Goal: Transaction & Acquisition: Obtain resource

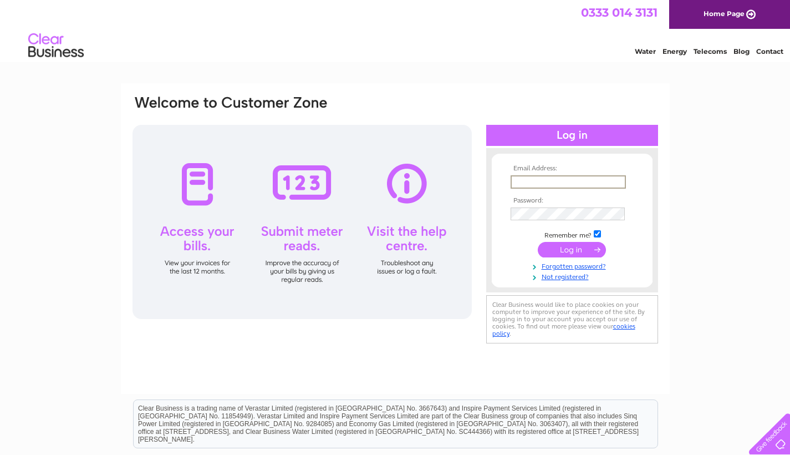
click at [759, 268] on div "Email Address: Password:" at bounding box center [395, 333] width 790 height 500
click at [572, 184] on input "text" at bounding box center [568, 181] width 114 height 12
type input "info@lapetitecolline.co.uk"
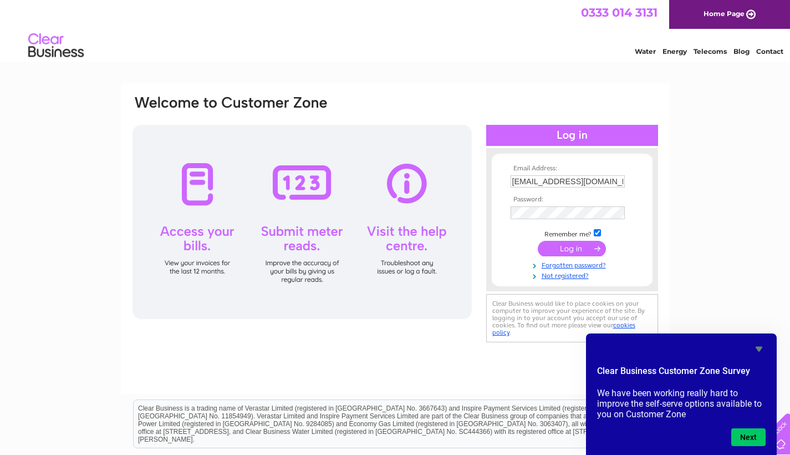
click at [582, 249] on input "submit" at bounding box center [572, 249] width 68 height 16
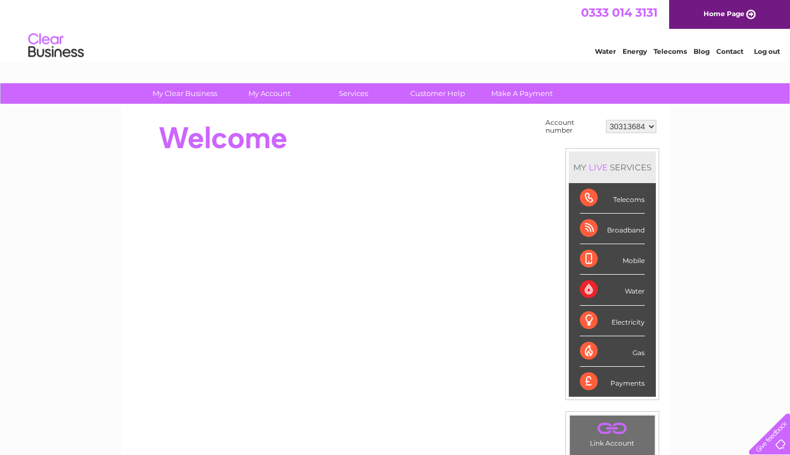
click at [638, 322] on div "Electricity" at bounding box center [612, 321] width 65 height 30
click at [591, 317] on div "Electricity" at bounding box center [612, 321] width 65 height 30
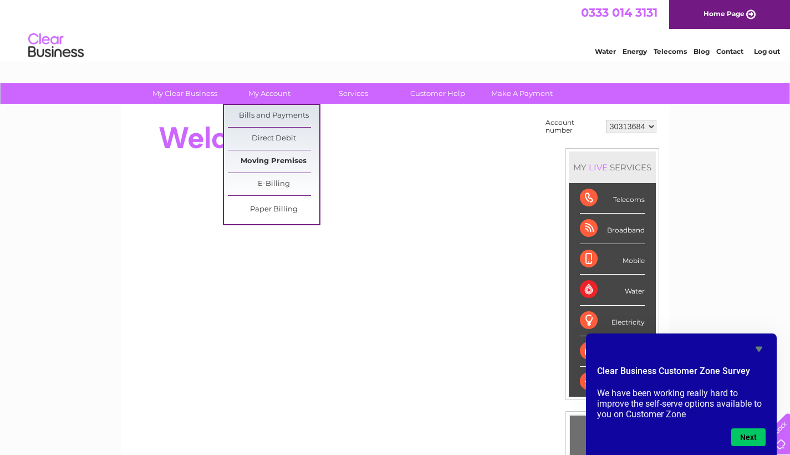
click at [266, 165] on link "Moving Premises" at bounding box center [273, 161] width 91 height 22
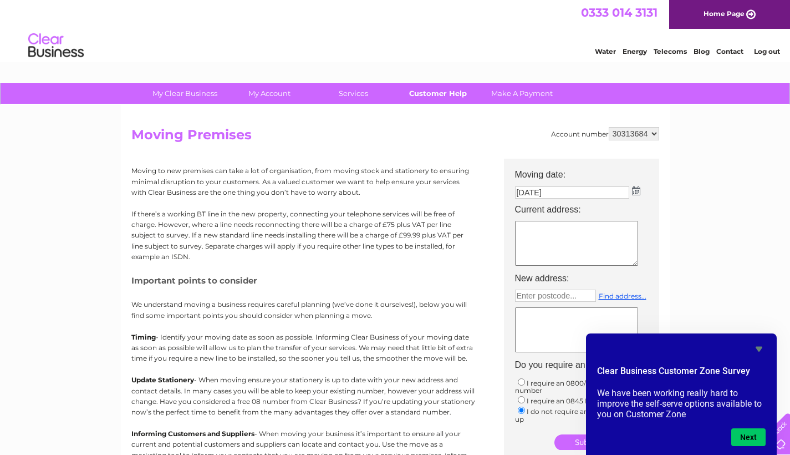
click at [425, 88] on link "Customer Help" at bounding box center [437, 93] width 91 height 21
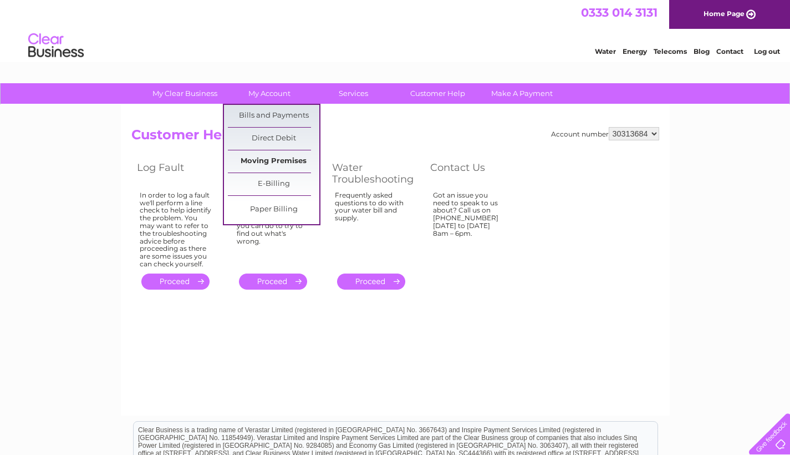
click at [293, 161] on link "Moving Premises" at bounding box center [273, 161] width 91 height 22
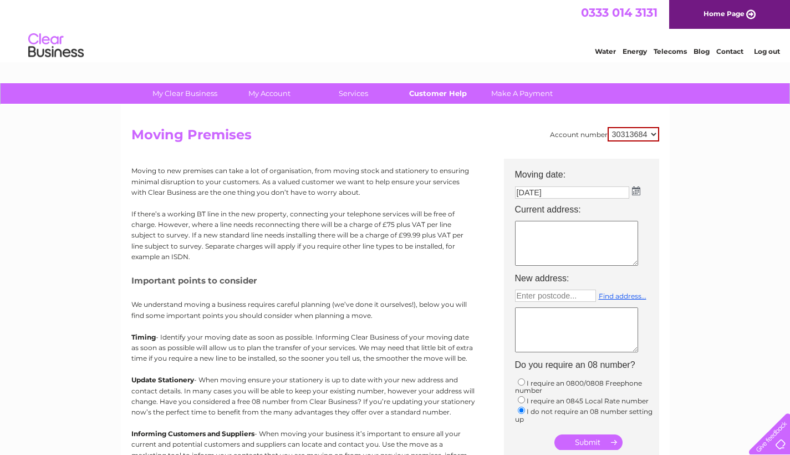
click at [456, 92] on link "Customer Help" at bounding box center [437, 93] width 91 height 21
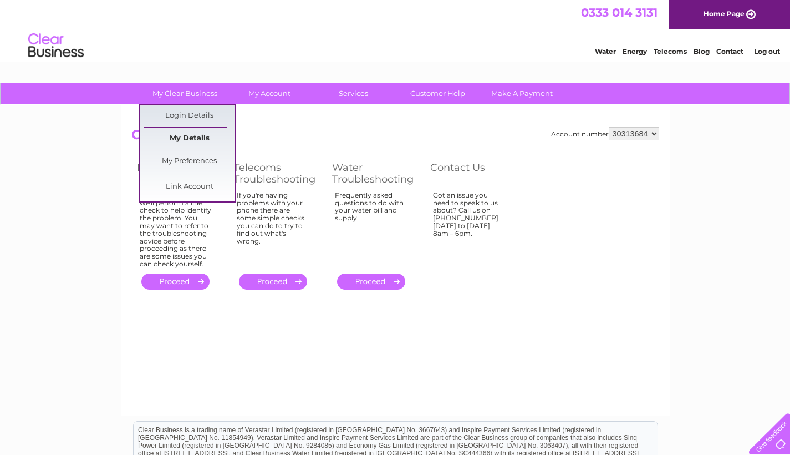
click at [187, 131] on link "My Details" at bounding box center [189, 139] width 91 height 22
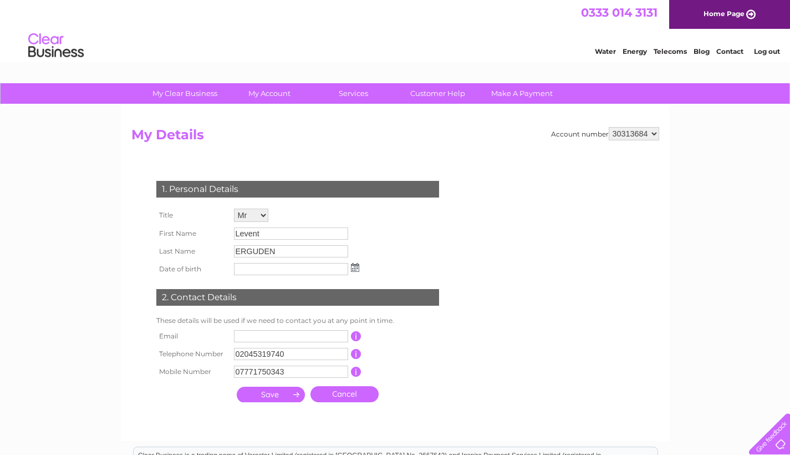
click at [403, 122] on div "Account number 30313684 My Details 1. Personal Details Title Mr Mrs Ms Miss Dr …" at bounding box center [395, 273] width 549 height 336
click at [449, 96] on link "Customer Help" at bounding box center [437, 93] width 91 height 21
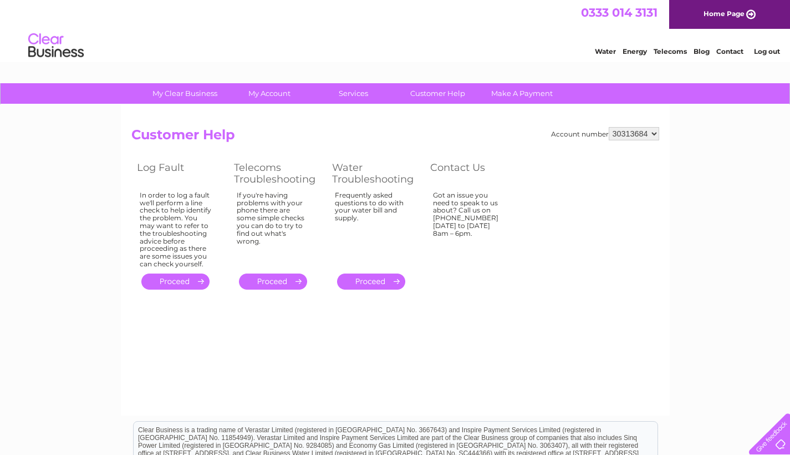
click at [732, 52] on link "Contact" at bounding box center [729, 51] width 27 height 8
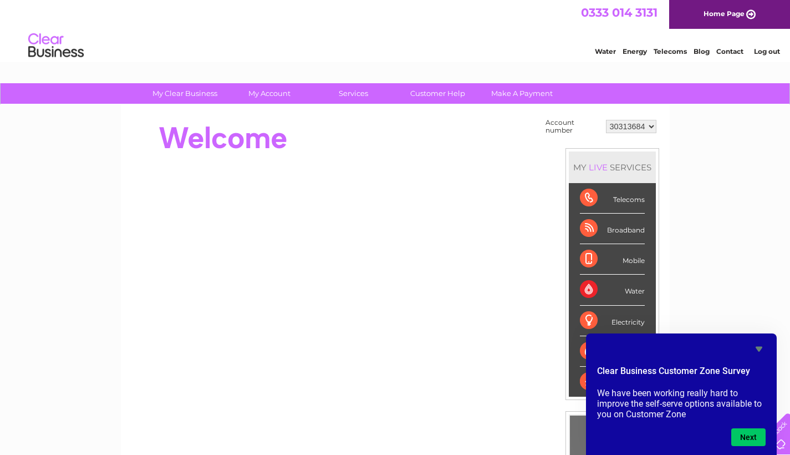
drag, startPoint x: 433, startPoint y: 184, endPoint x: 632, endPoint y: 51, distance: 239.6
click at [632, 51] on link "Energy" at bounding box center [635, 51] width 24 height 8
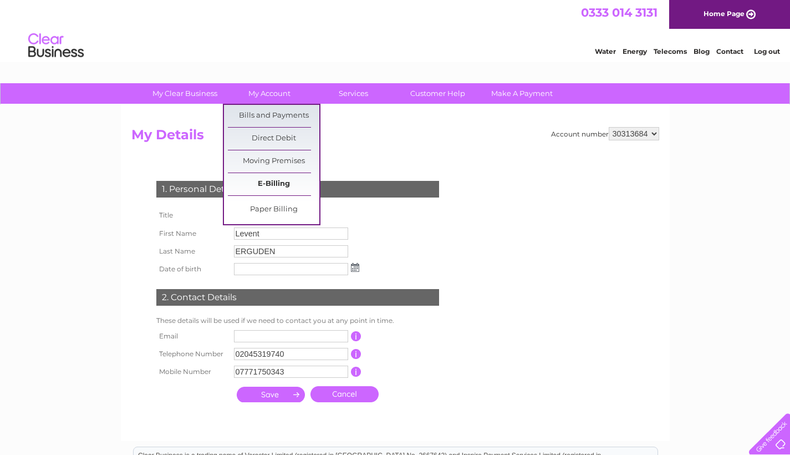
click at [265, 186] on link "E-Billing" at bounding box center [273, 184] width 91 height 22
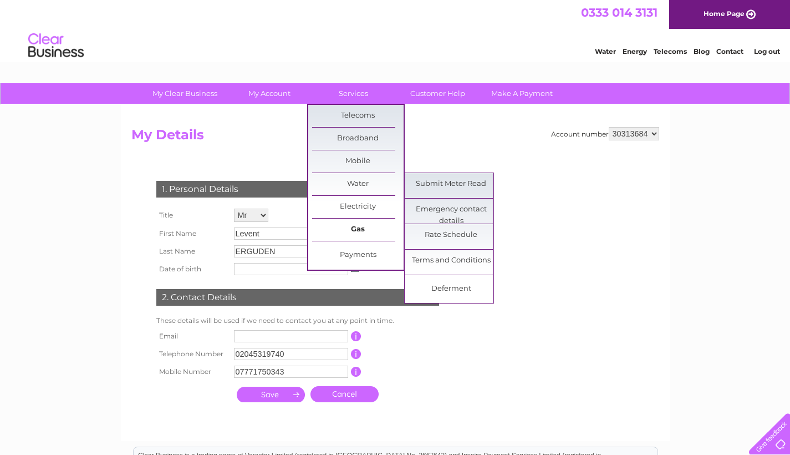
click at [355, 232] on link "Gas" at bounding box center [357, 229] width 91 height 22
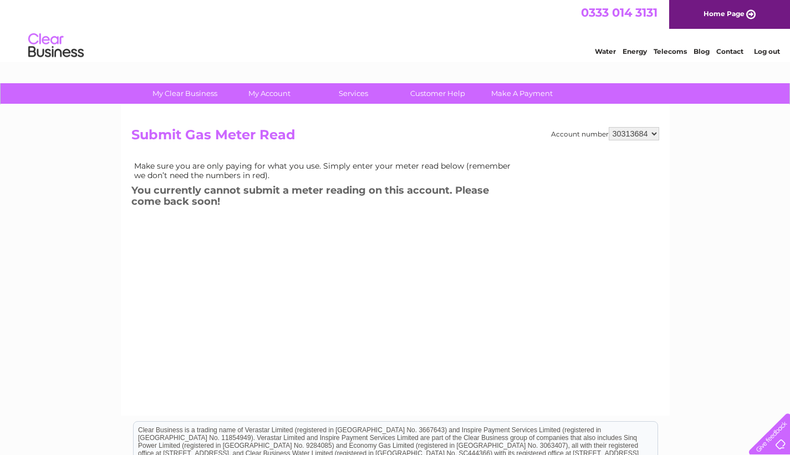
click at [367, 121] on div "Account number 30313684 Submit Gas Meter Read Make sure you are only paying for…" at bounding box center [395, 260] width 549 height 311
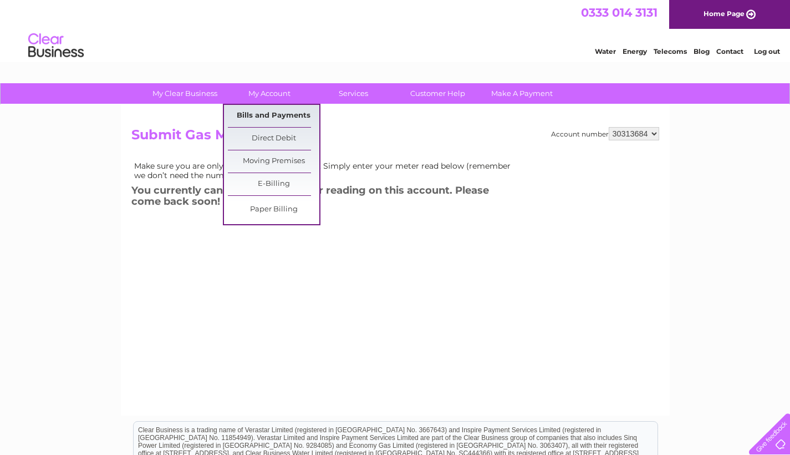
click at [277, 115] on link "Bills and Payments" at bounding box center [273, 116] width 91 height 22
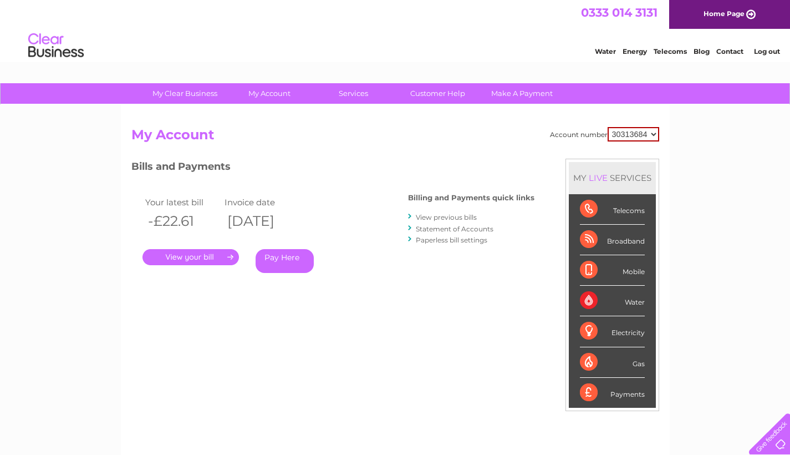
click at [451, 216] on link "View previous bills" at bounding box center [446, 217] width 61 height 8
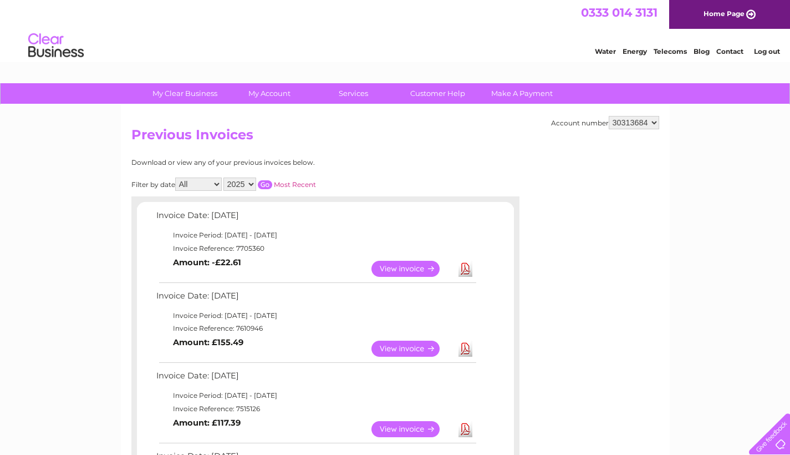
click at [385, 261] on link "View" at bounding box center [413, 269] width 82 height 16
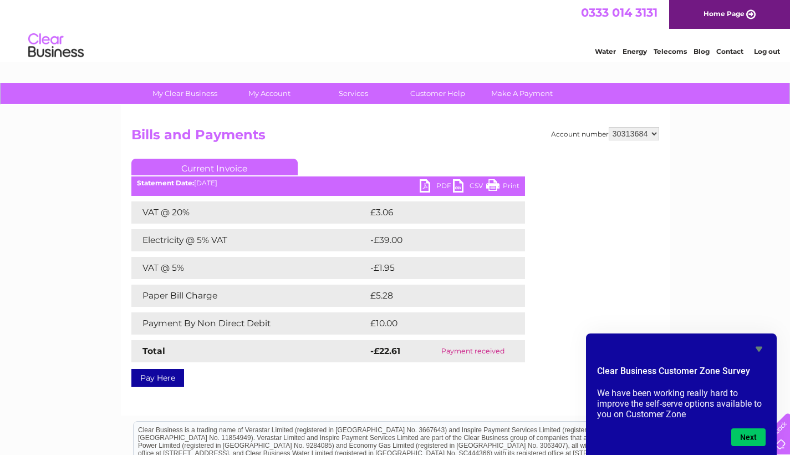
click at [431, 187] on link "PDF" at bounding box center [436, 187] width 33 height 16
